Goal: Check status: Check status

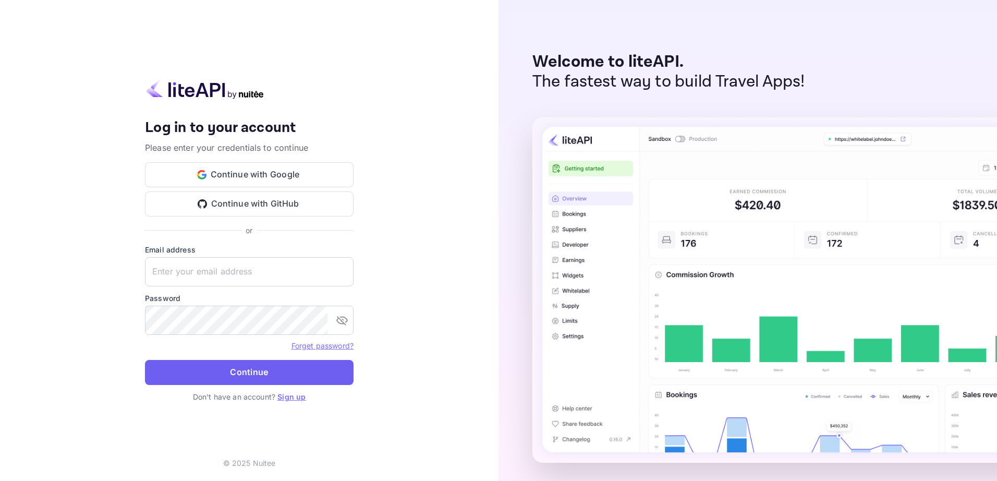
type input "yahav@skygini.com"
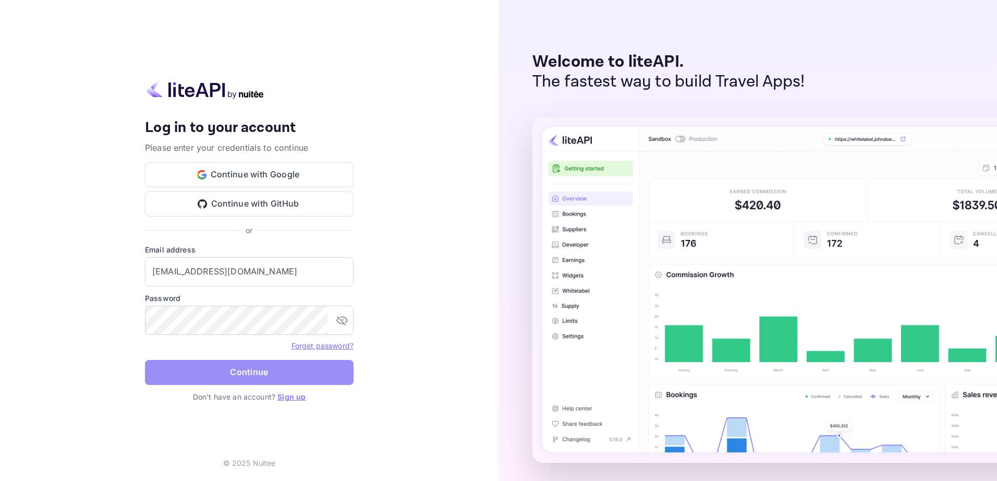
click at [279, 377] on button "Continue" at bounding box center [249, 372] width 209 height 25
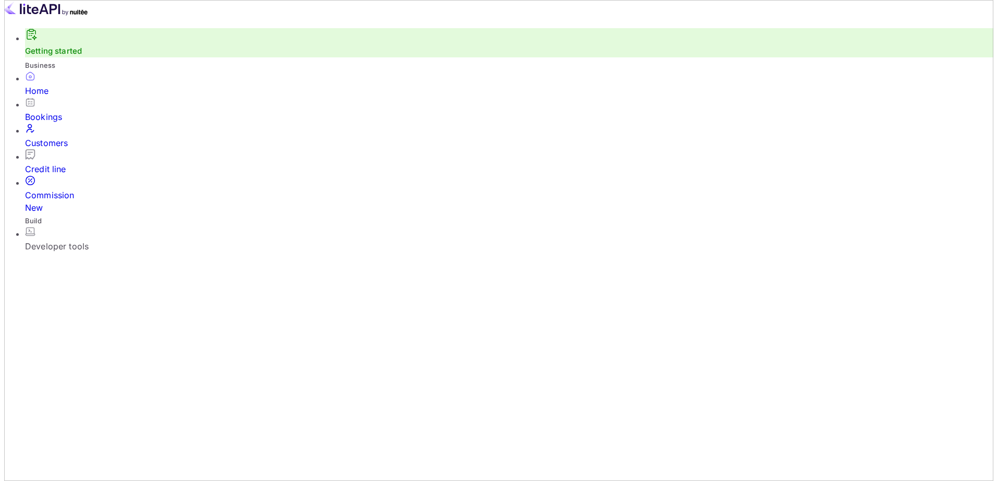
scroll to position [8, 8]
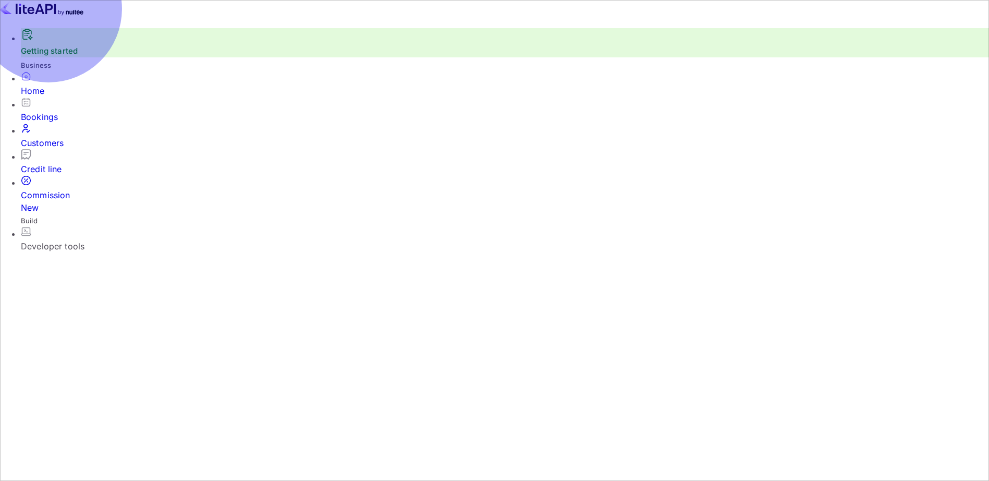
click at [55, 122] on div "Bookings" at bounding box center [505, 117] width 968 height 13
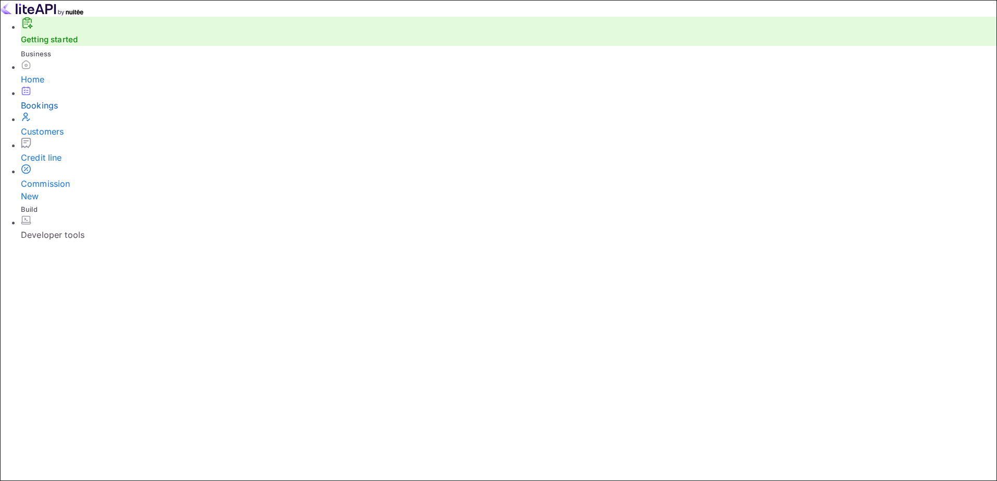
paste input "TMOyrJ_fe"
type input "TMOyrJ_fe"
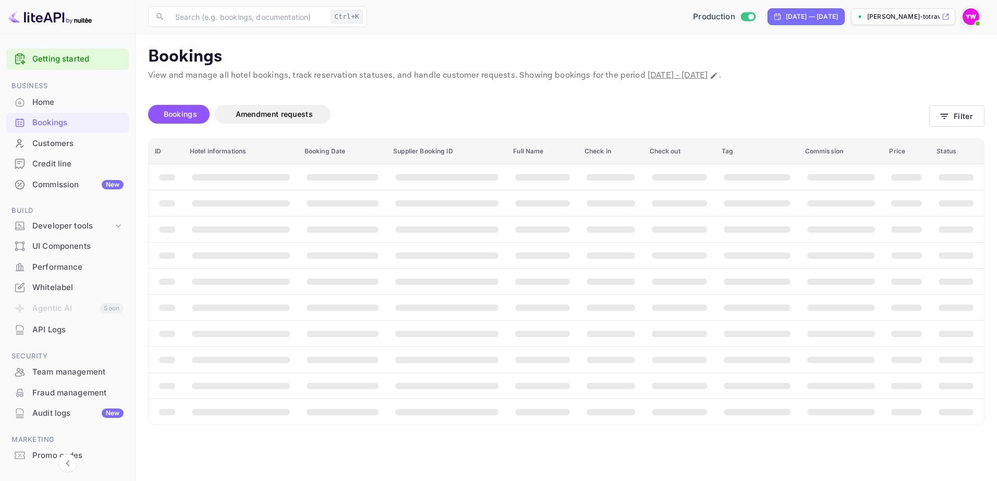
click at [182, 112] on span "Bookings" at bounding box center [180, 114] width 33 height 9
click at [942, 115] on button "Filter" at bounding box center [956, 115] width 55 height 21
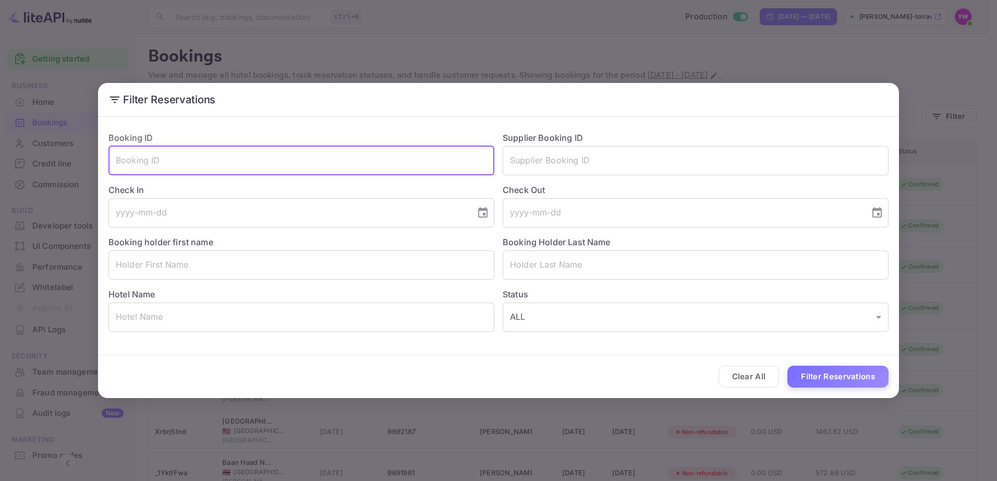
click at [184, 155] on input "text" at bounding box center [301, 160] width 386 height 29
paste input "TMOyrJ_fe"
type input "TMOyrJ_fe"
click at [787, 366] on button "Filter Reservations" at bounding box center [837, 377] width 101 height 22
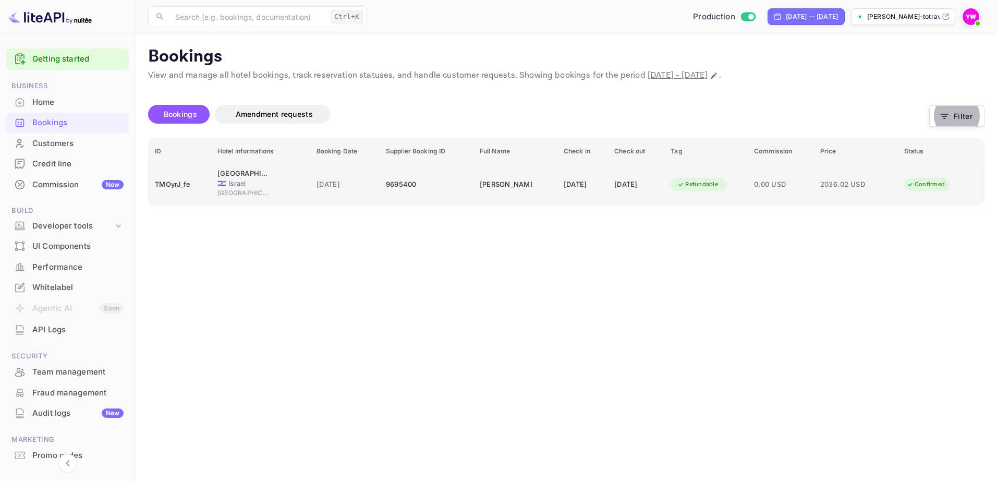
click at [931, 183] on div "Confirmed" at bounding box center [926, 184] width 52 height 13
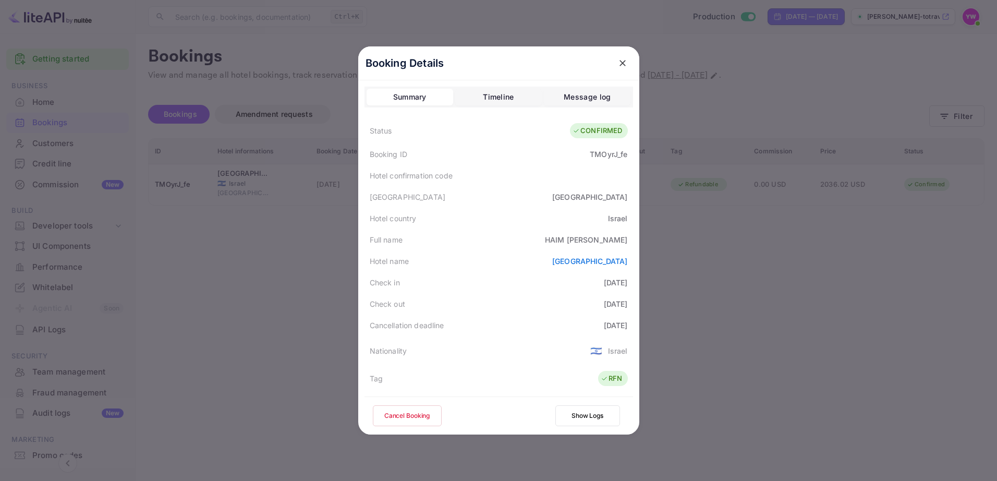
scroll to position [253, 0]
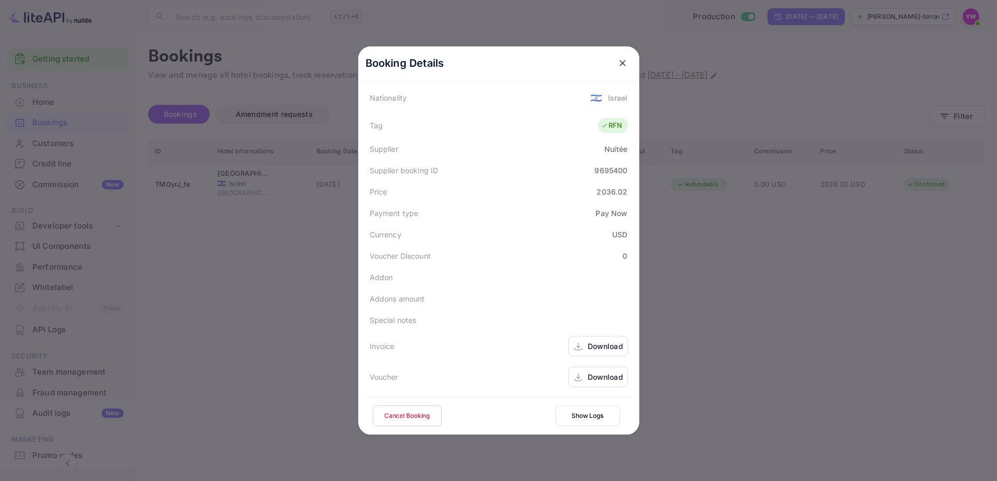
click at [575, 379] on icon at bounding box center [578, 377] width 10 height 11
click at [618, 66] on icon "close" at bounding box center [622, 63] width 10 height 10
